Goal: Information Seeking & Learning: Learn about a topic

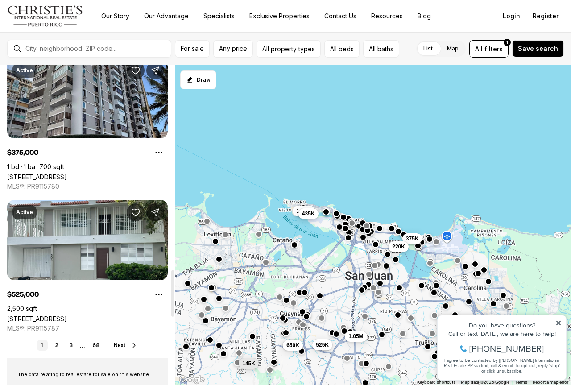
scroll to position [1518, 0]
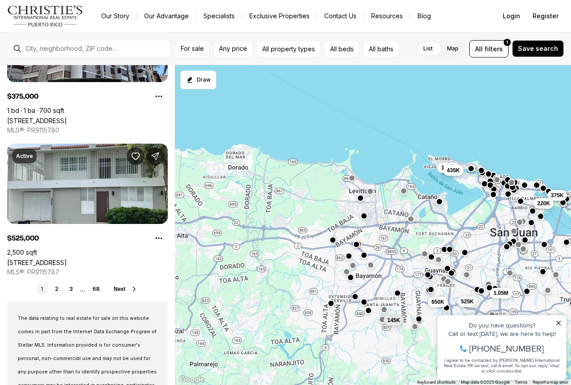
drag, startPoint x: 211, startPoint y: 283, endPoint x: 365, endPoint y: 239, distance: 160.6
click at [365, 239] on div "180K 375K 220K 1.05M 650K 145K 525K 1.65M 435K" at bounding box center [373, 225] width 396 height 320
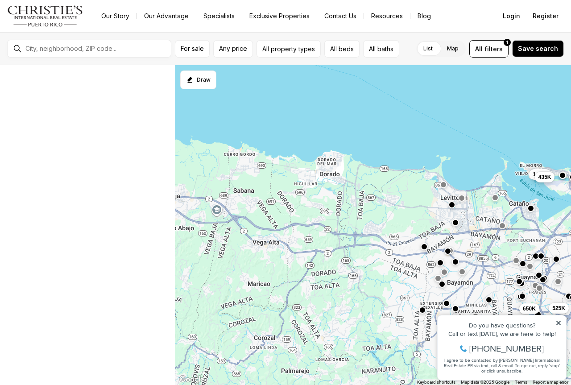
drag, startPoint x: 260, startPoint y: 238, endPoint x: 344, endPoint y: 244, distance: 84.1
click at [343, 245] on div "375K 220K 1.05M 650K 145K 525K 1.65M 435K" at bounding box center [373, 225] width 396 height 320
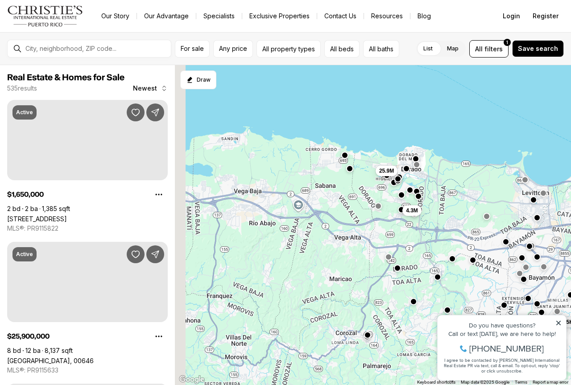
drag, startPoint x: 252, startPoint y: 245, endPoint x: 350, endPoint y: 238, distance: 98.4
click at [349, 238] on div "650K 145K 1.65M 435K 25.9M 4.3M" at bounding box center [373, 225] width 396 height 320
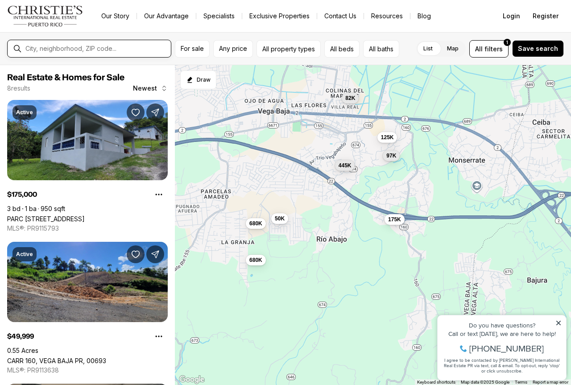
click at [76, 45] on input "text" at bounding box center [96, 49] width 142 height 8
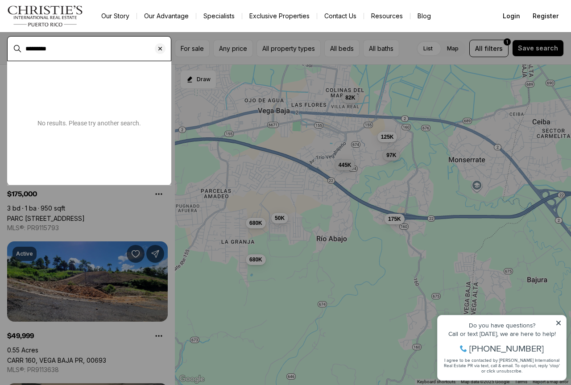
type input "*********"
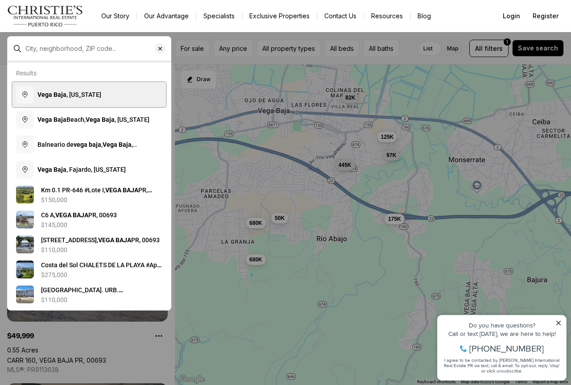
click at [71, 96] on span "Vega Baja , Puerto Rico" at bounding box center [69, 94] width 64 height 7
type input "**********"
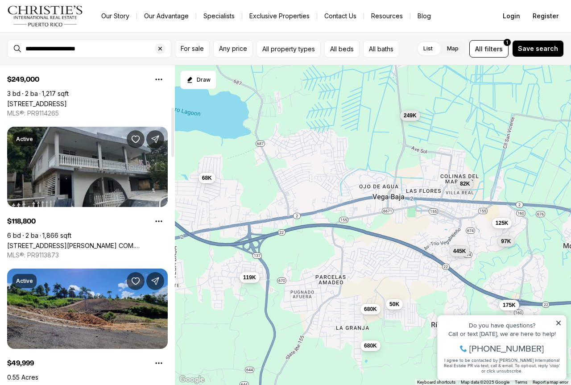
scroll to position [312, 0]
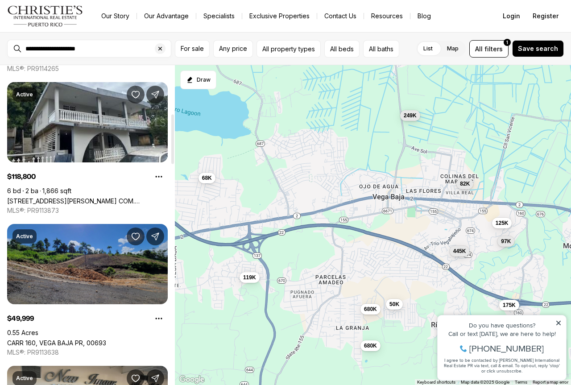
click at [89, 339] on link "CARR 160, VEGA BAJA PR, 00693" at bounding box center [56, 343] width 99 height 8
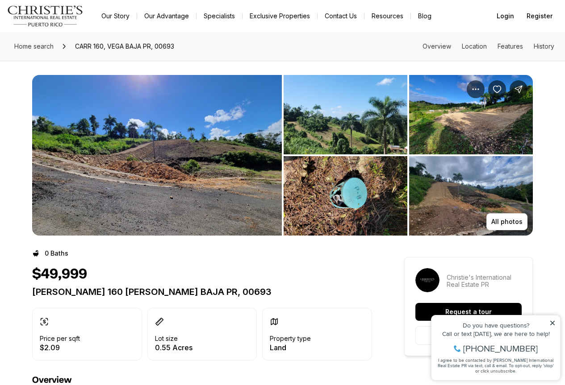
click at [365, 119] on img "View image gallery" at bounding box center [345, 114] width 124 height 79
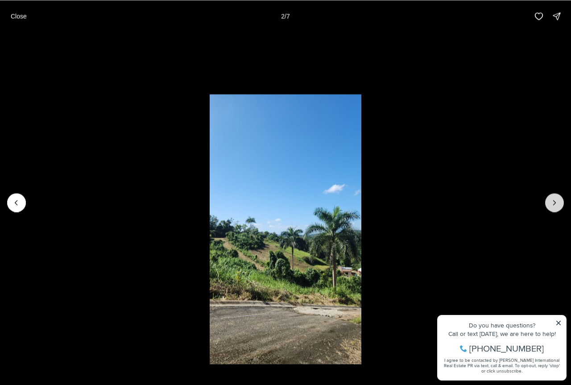
click at [549, 202] on button "Next slide" at bounding box center [554, 202] width 19 height 19
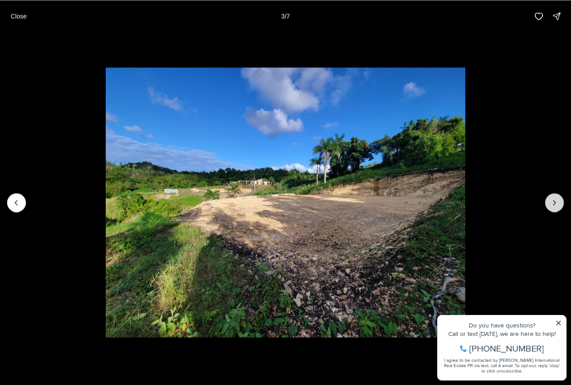
click at [549, 202] on button "Next slide" at bounding box center [554, 202] width 19 height 19
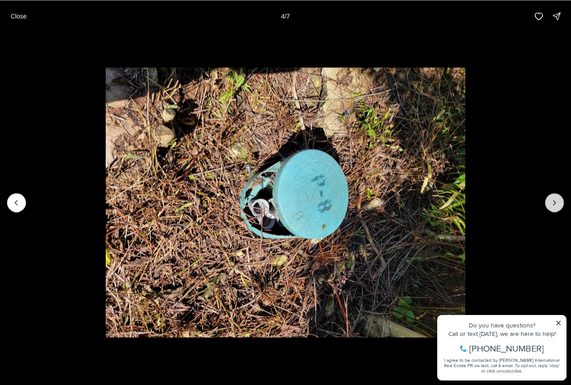
click at [549, 202] on button "Next slide" at bounding box center [554, 202] width 19 height 19
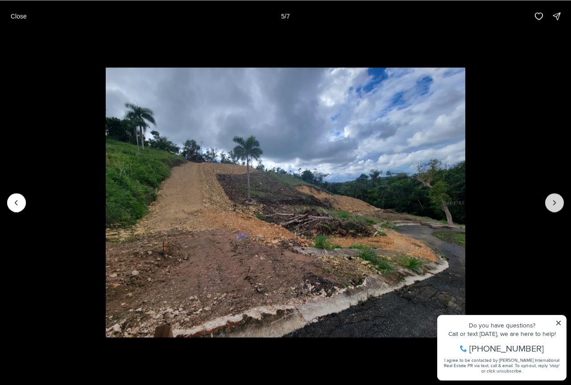
click at [549, 202] on button "Next slide" at bounding box center [554, 202] width 19 height 19
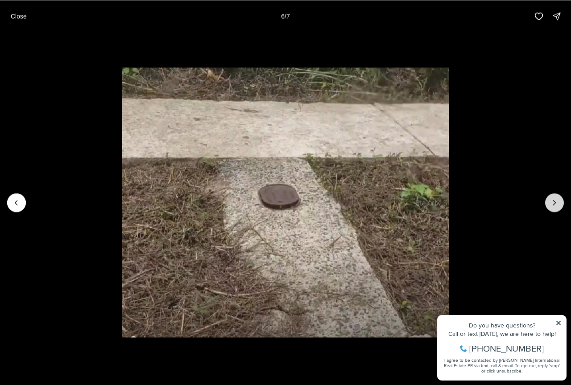
click at [549, 202] on button "Next slide" at bounding box center [554, 202] width 19 height 19
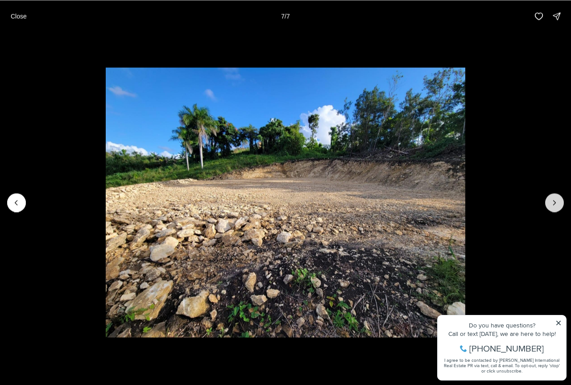
click at [549, 202] on div at bounding box center [554, 202] width 19 height 19
click at [19, 17] on p "Close" at bounding box center [19, 15] width 16 height 7
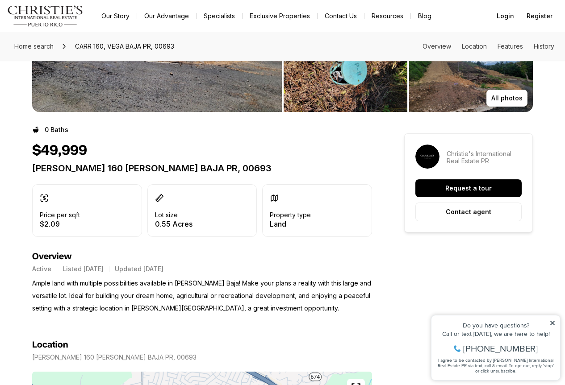
scroll to position [134, 0]
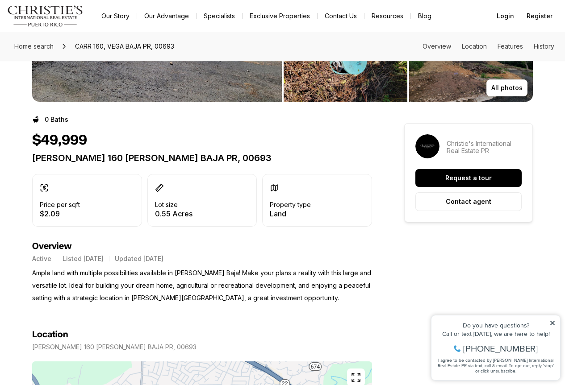
click at [550, 322] on icon at bounding box center [552, 323] width 6 height 6
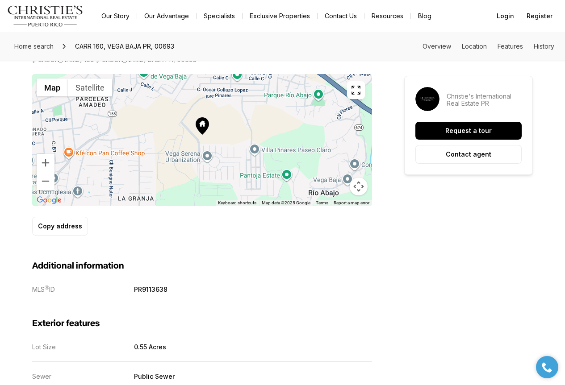
scroll to position [416, 0]
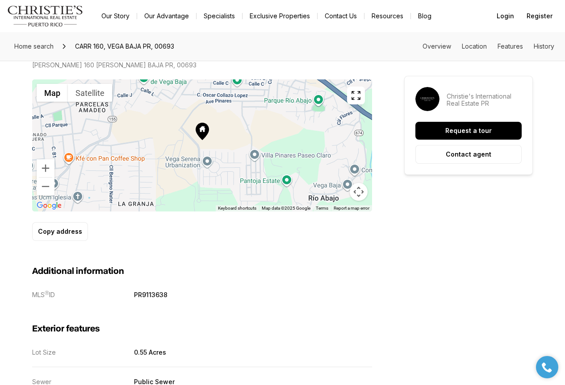
click at [199, 130] on icon at bounding box center [202, 129] width 6 height 6
click at [61, 231] on p "Copy address" at bounding box center [60, 231] width 44 height 7
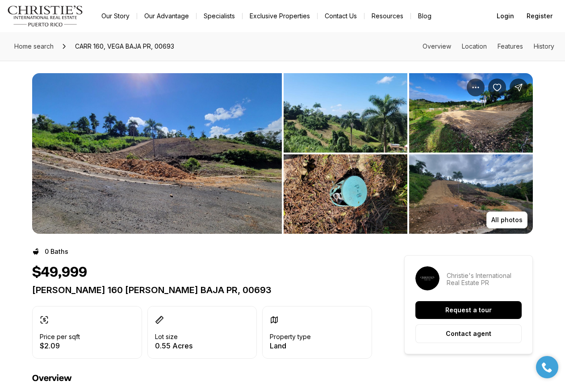
scroll to position [0, 0]
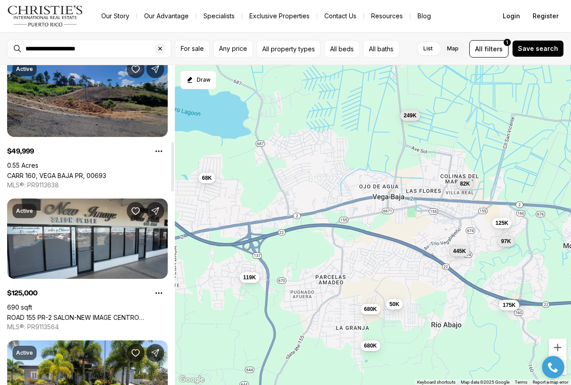
scroll to position [491, 0]
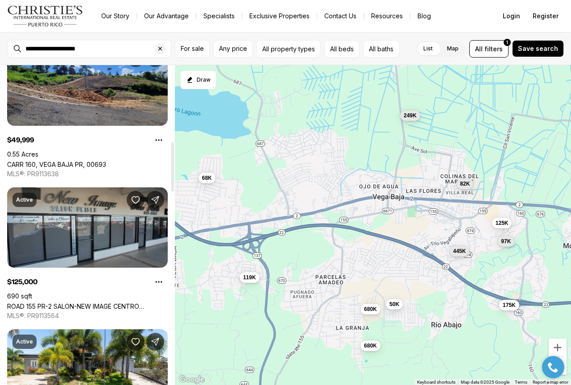
click at [83, 303] on link "ROAD 155 PR-2 SALON-NEW IMAGE CENTRO COMERCIAL [GEOGRAPHIC_DATA][PERSON_NAME][P…" at bounding box center [87, 307] width 161 height 8
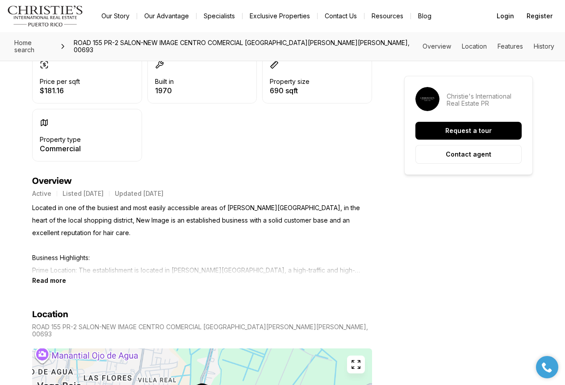
scroll to position [312, 0]
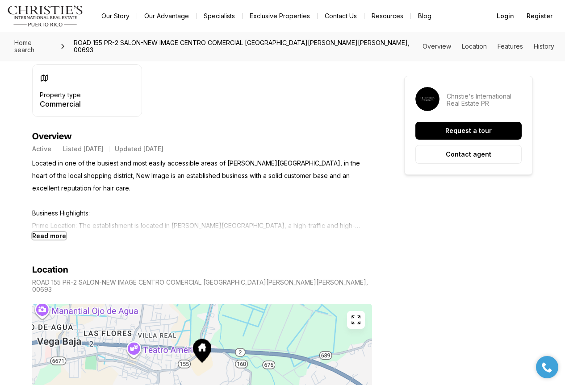
click at [46, 239] on b "Read more" at bounding box center [49, 236] width 34 height 8
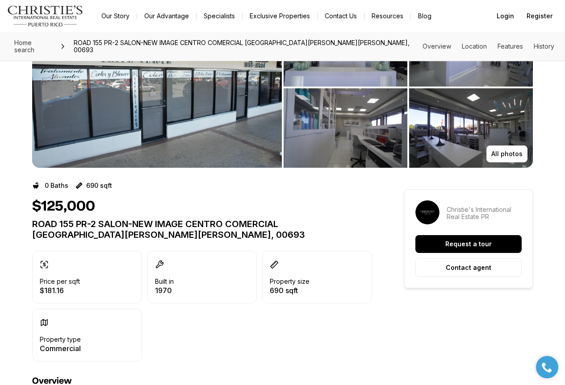
scroll to position [0, 0]
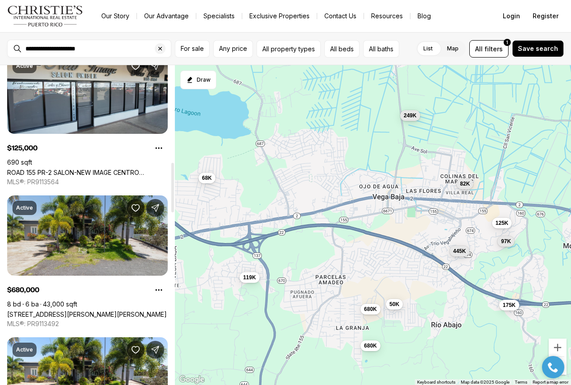
scroll to position [669, 0]
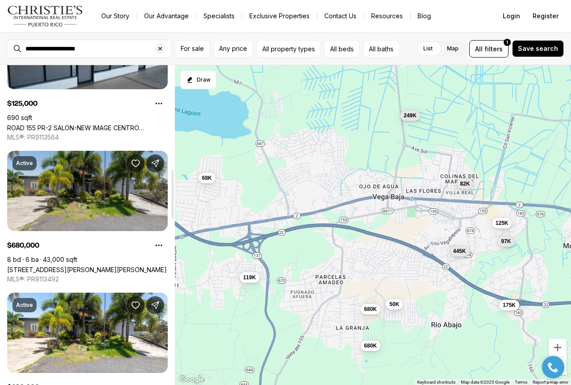
click at [59, 266] on link "[STREET_ADDRESS][PERSON_NAME][PERSON_NAME]" at bounding box center [87, 270] width 160 height 8
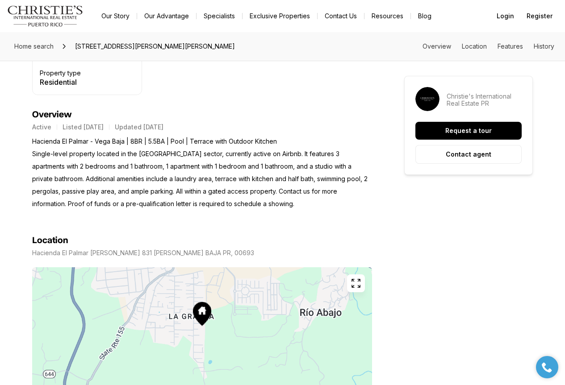
scroll to position [357, 0]
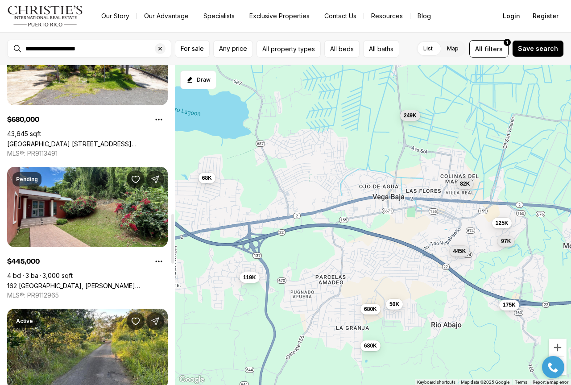
scroll to position [982, 0]
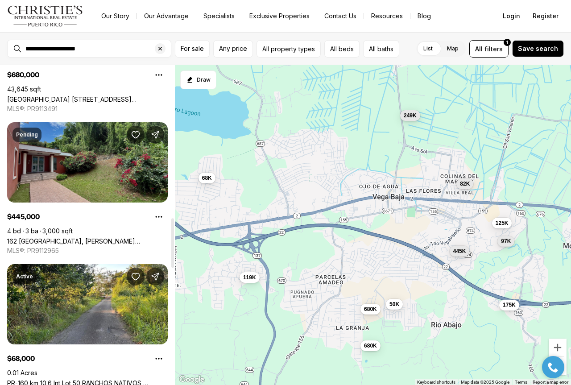
click at [46, 237] on link "162 [GEOGRAPHIC_DATA], [PERSON_NAME][GEOGRAPHIC_DATA], 00693" at bounding box center [87, 241] width 161 height 8
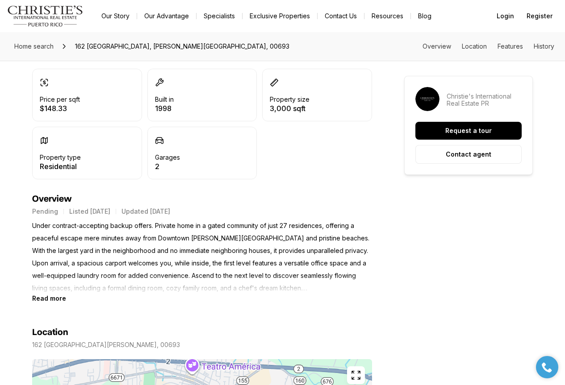
scroll to position [268, 0]
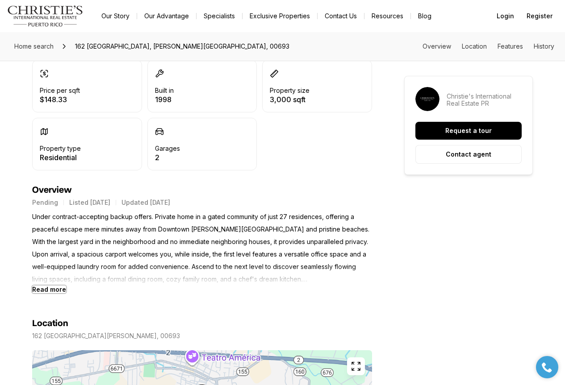
click at [56, 288] on b "Read more" at bounding box center [49, 290] width 34 height 8
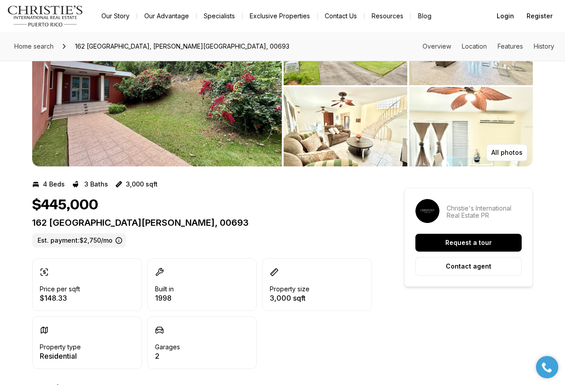
scroll to position [89, 0]
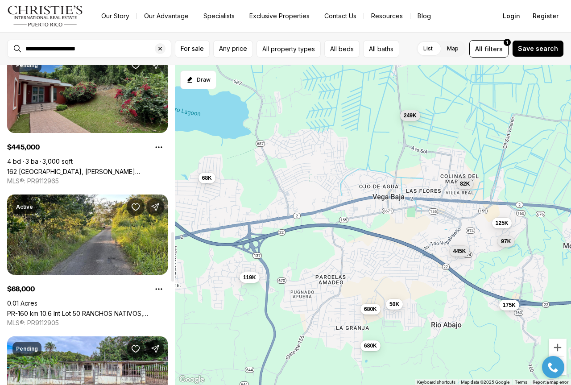
scroll to position [1071, 0]
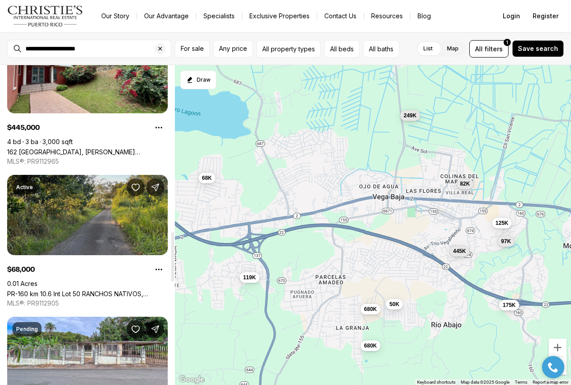
click at [86, 290] on link "PR-160 km 10.6 Int Lot 50 RANCHOS NATIVOS, [PERSON_NAME][GEOGRAPHIC_DATA], 00693" at bounding box center [87, 294] width 161 height 8
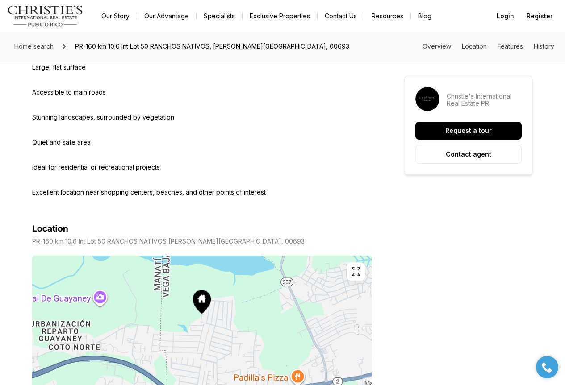
scroll to position [491, 0]
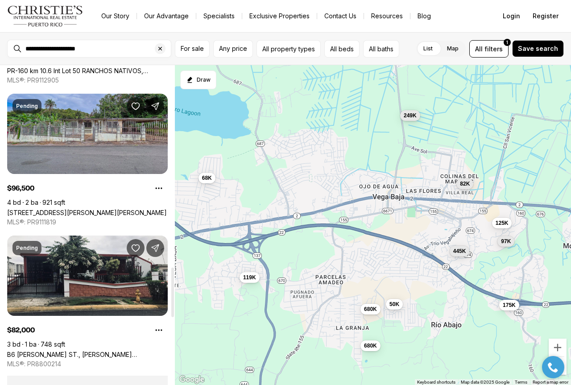
scroll to position [1339, 0]
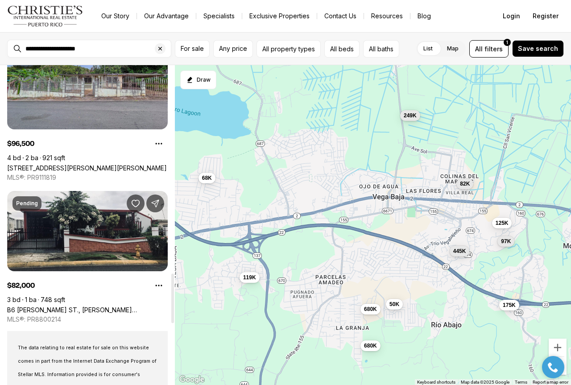
click at [122, 306] on link "B6 [PERSON_NAME] ST., [PERSON_NAME][GEOGRAPHIC_DATA], 00693" at bounding box center [87, 310] width 161 height 8
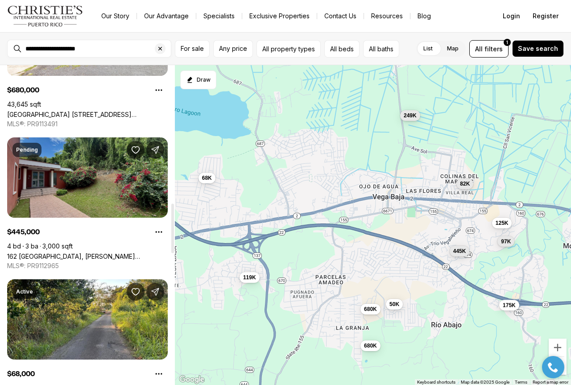
scroll to position [840, 0]
